Goal: Check status: Check status

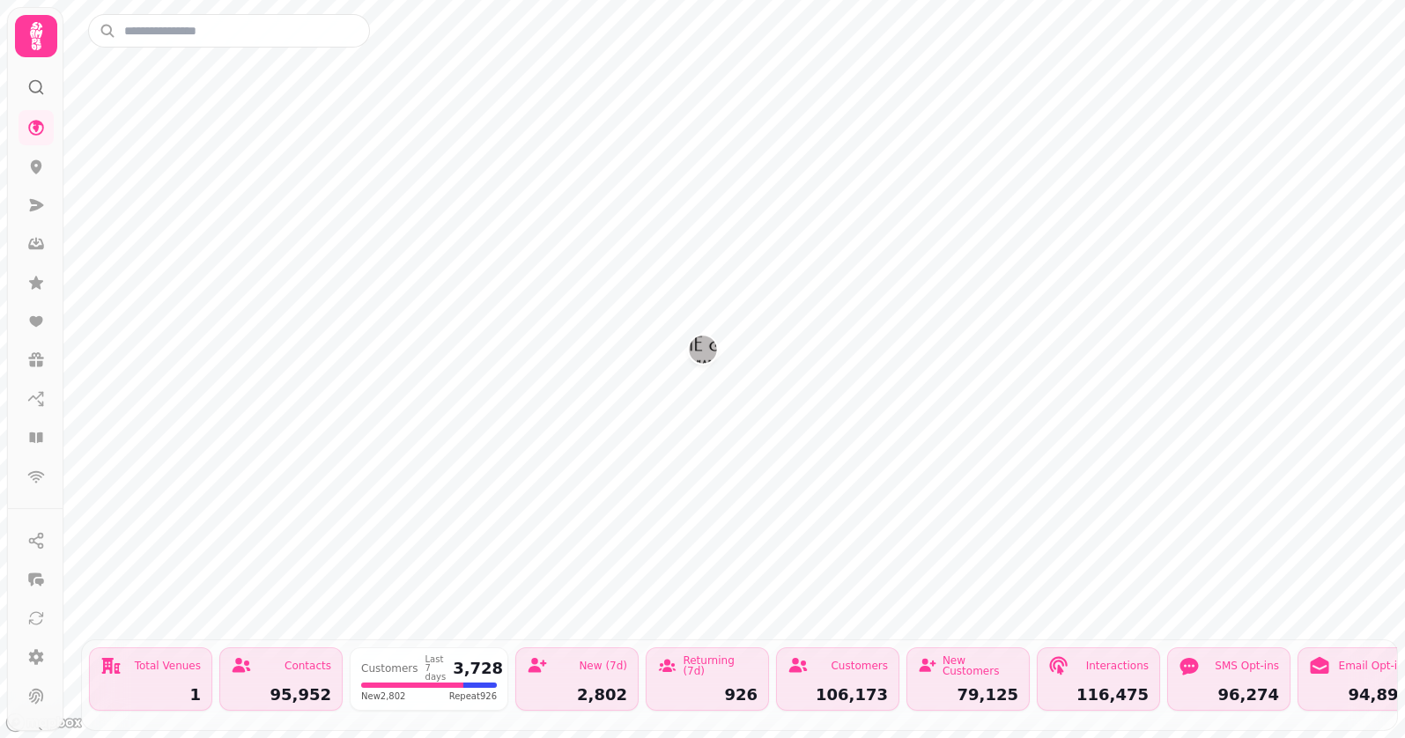
click at [710, 349] on img "Bonnie & Wild's Scottish Marketplace" at bounding box center [702, 349] width 27 height 27
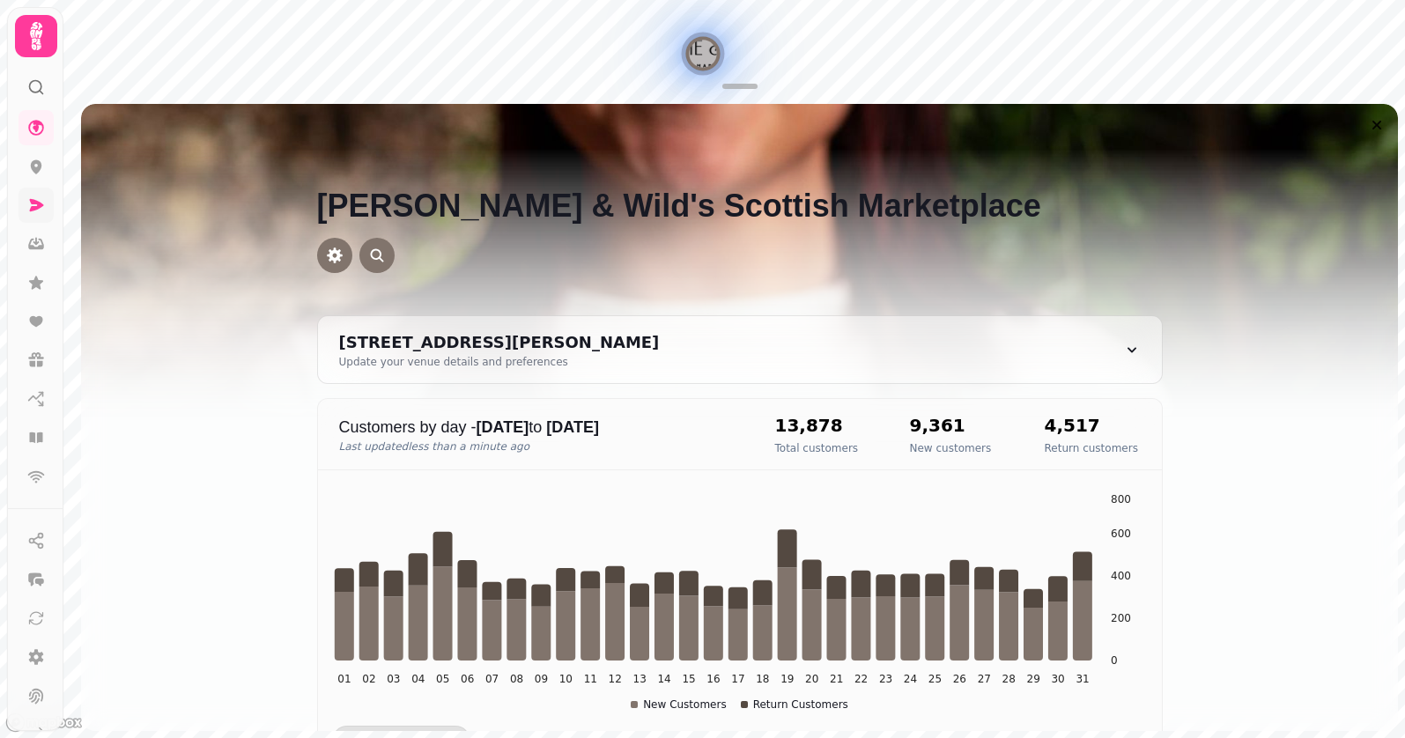
click at [43, 204] on icon at bounding box center [36, 205] width 18 height 18
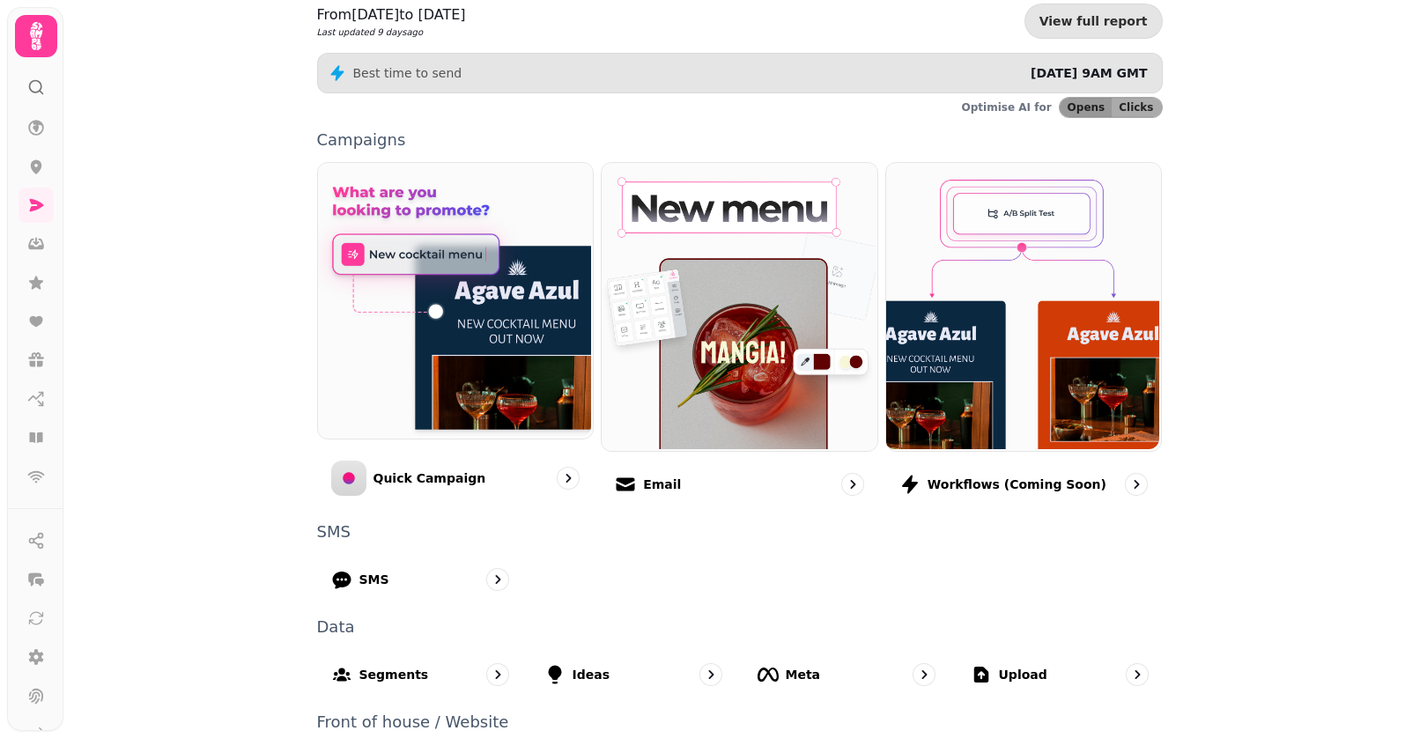
scroll to position [292, 0]
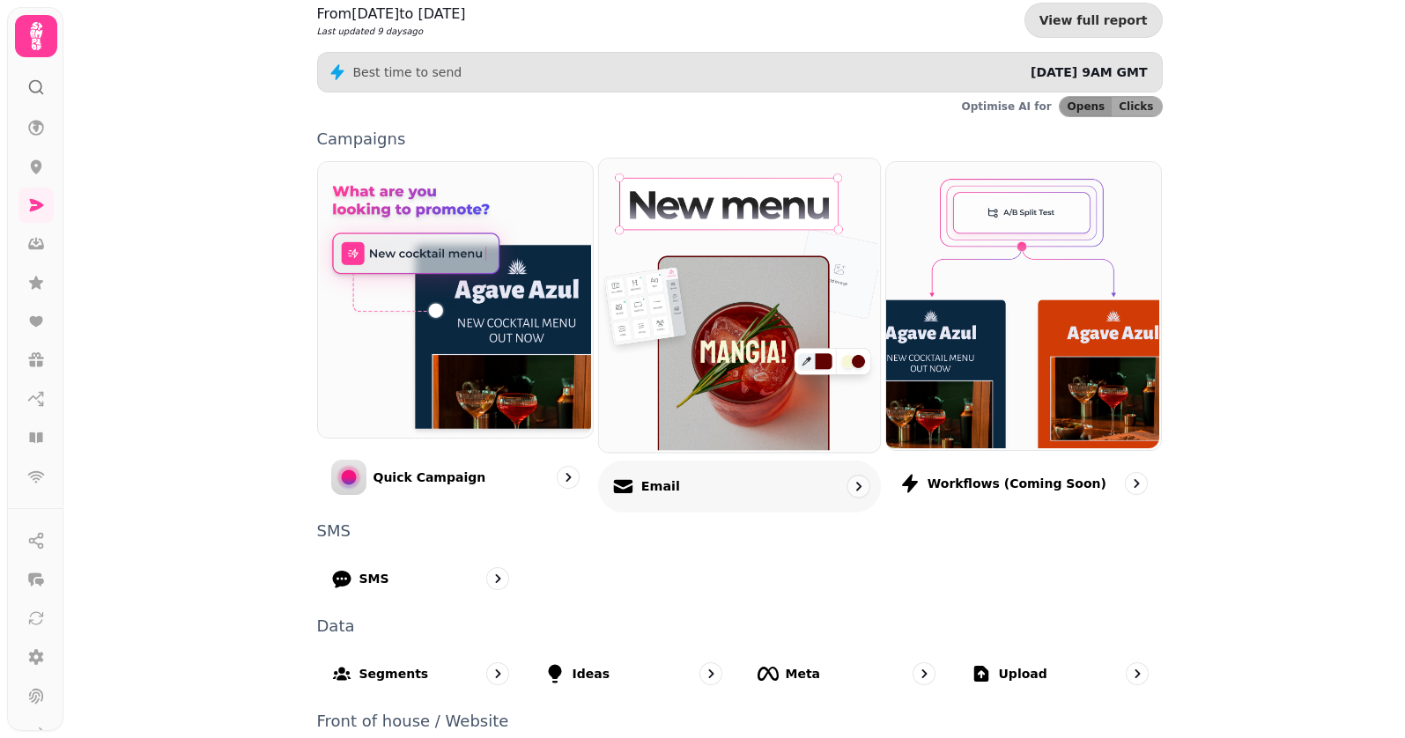
click at [650, 476] on div "Email" at bounding box center [646, 486] width 68 height 21
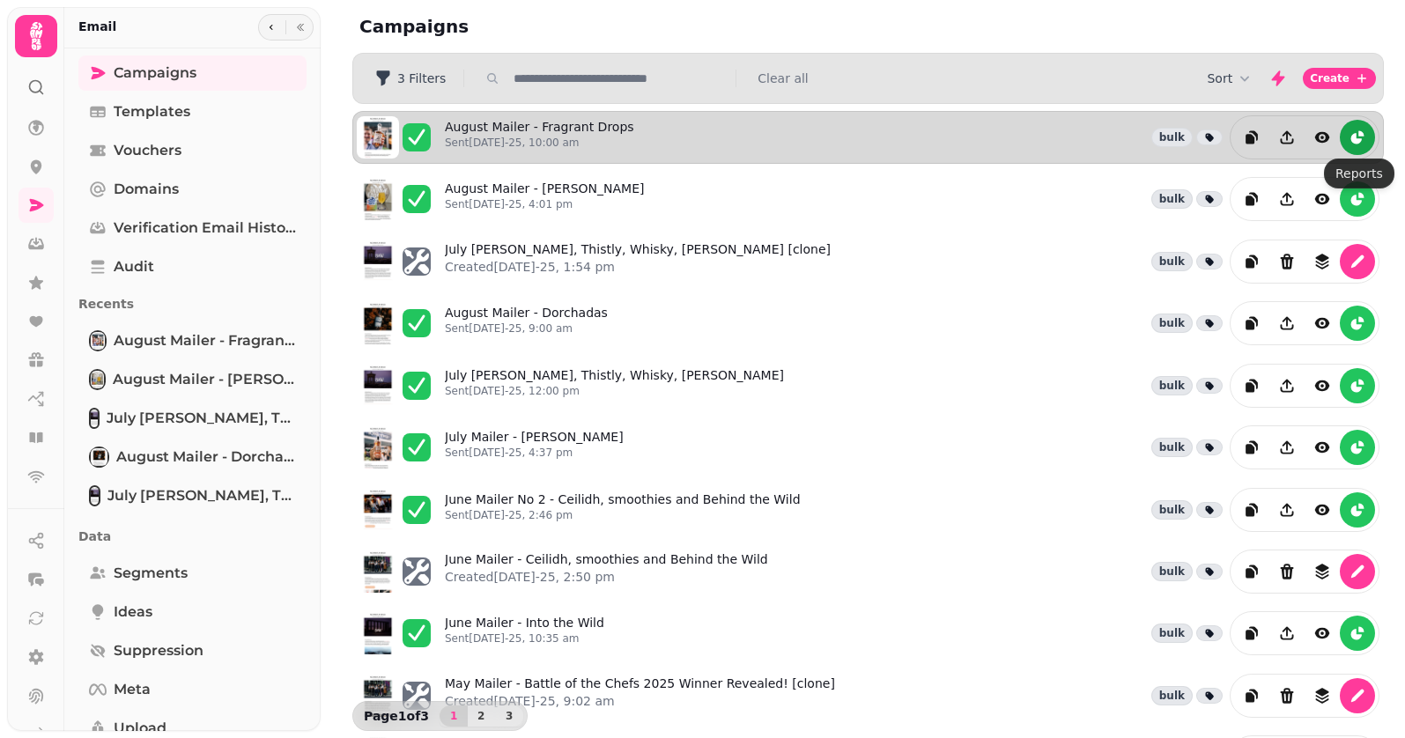
click at [1357, 139] on icon "reports" at bounding box center [1356, 138] width 11 height 11
